Goal: Navigation & Orientation: Find specific page/section

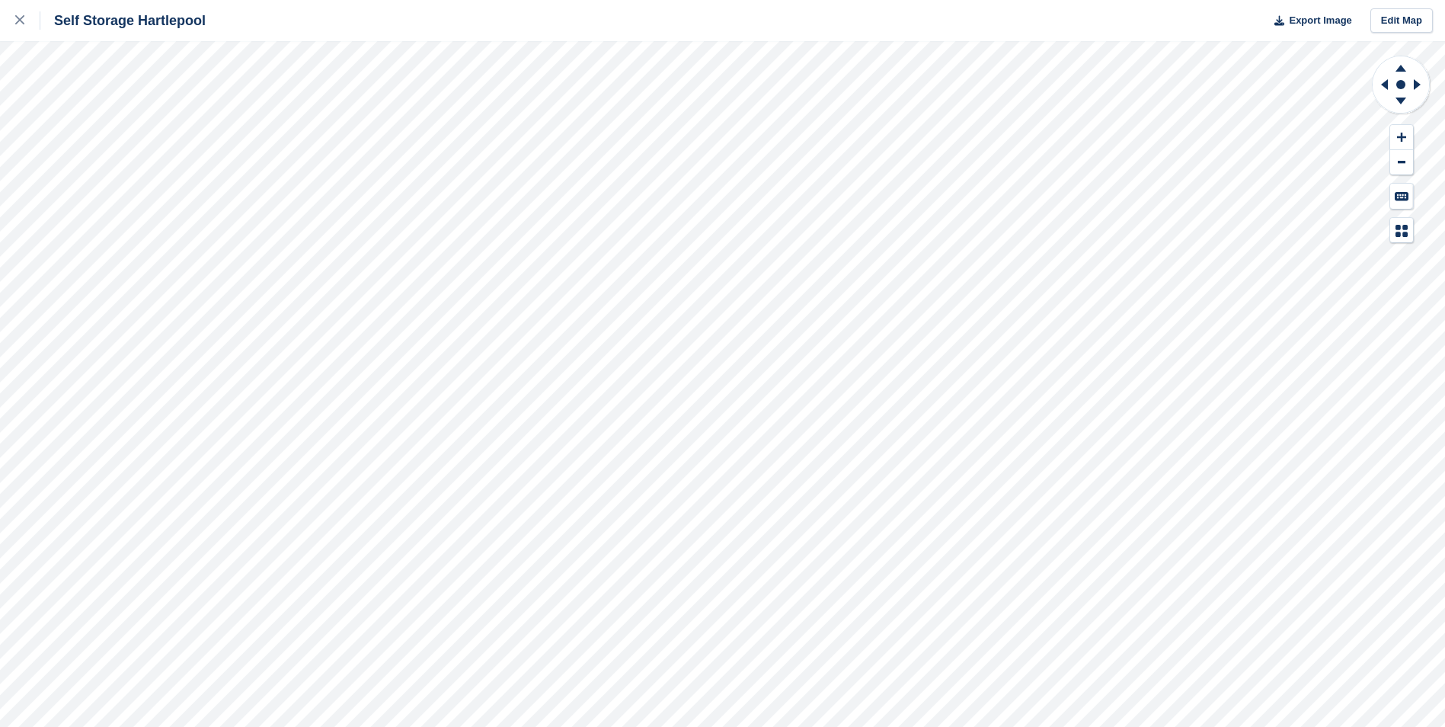
click at [25, 21] on div at bounding box center [27, 20] width 25 height 18
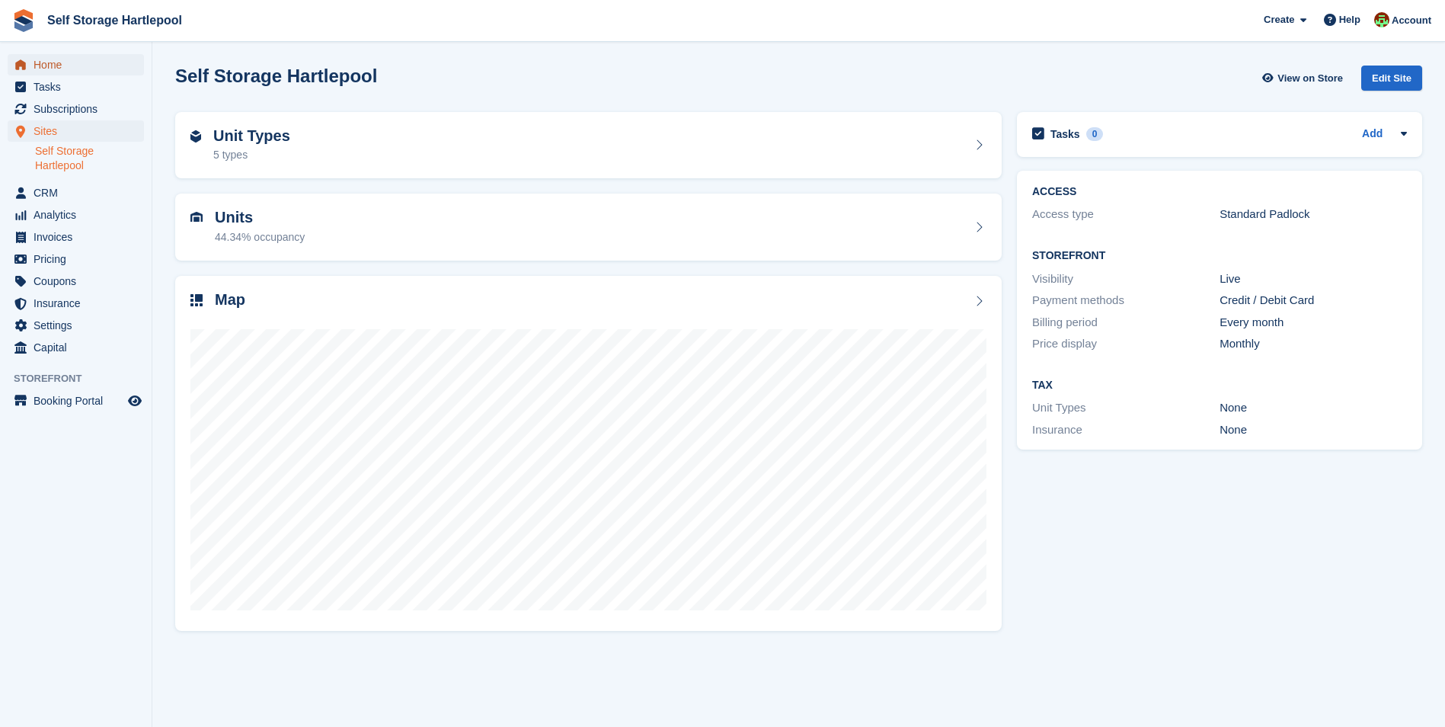
click at [50, 65] on span "Home" at bounding box center [79, 64] width 91 height 21
